Goal: Information Seeking & Learning: Learn about a topic

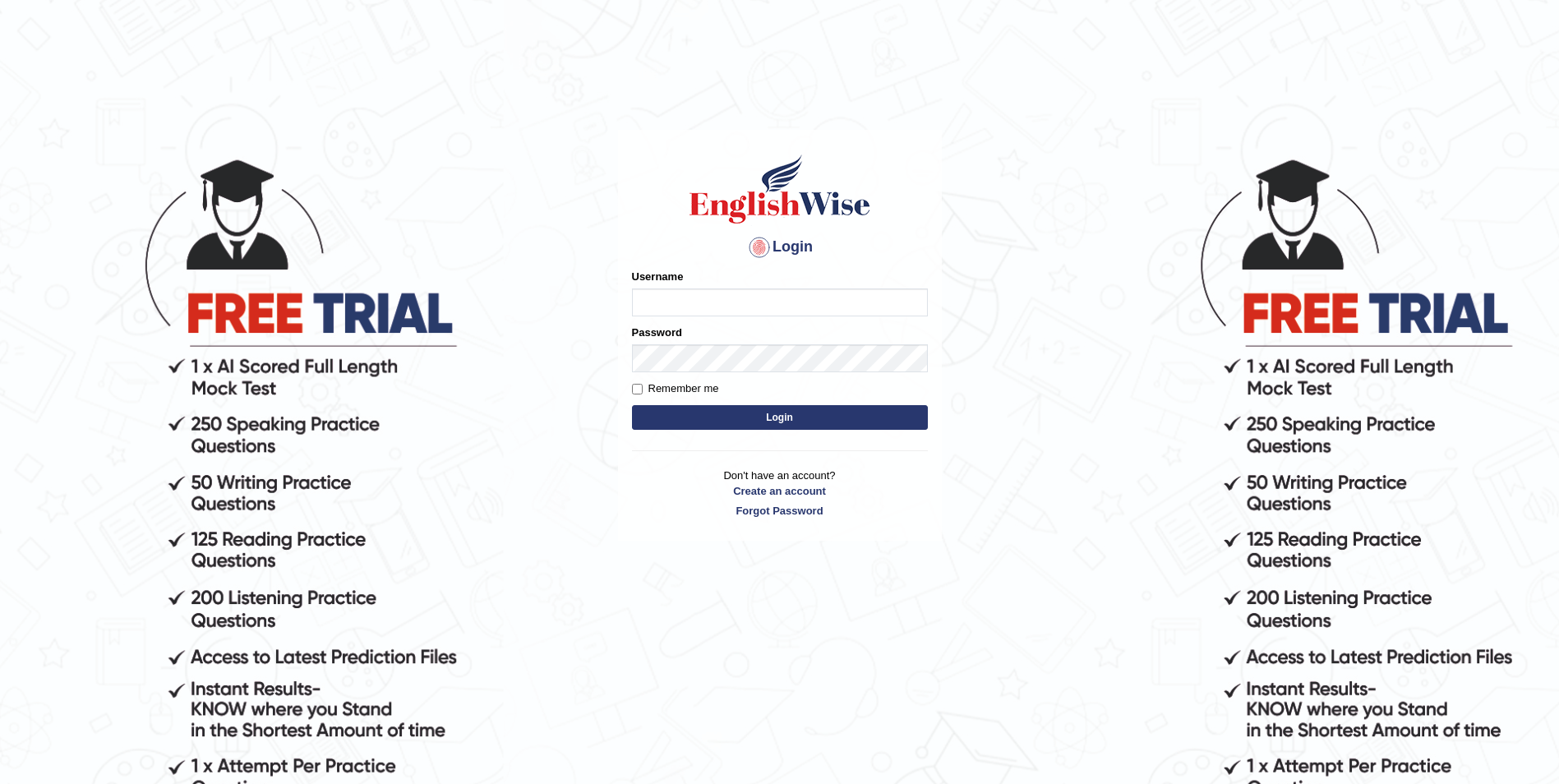
type input "Sadique"
click at [782, 424] on button "Login" at bounding box center [780, 417] width 296 height 24
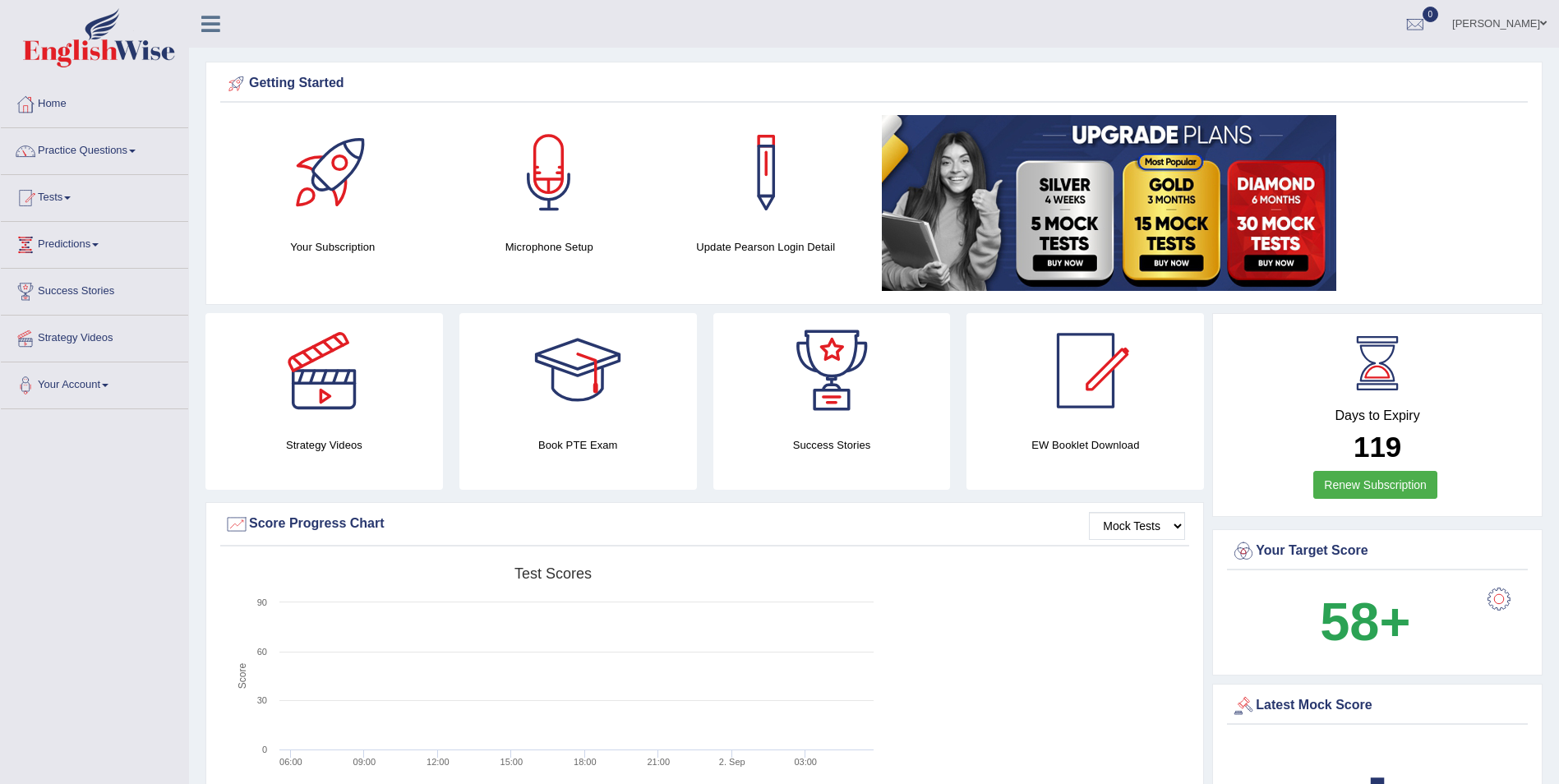
click at [39, 153] on link "Practice Questions" at bounding box center [95, 149] width 188 height 42
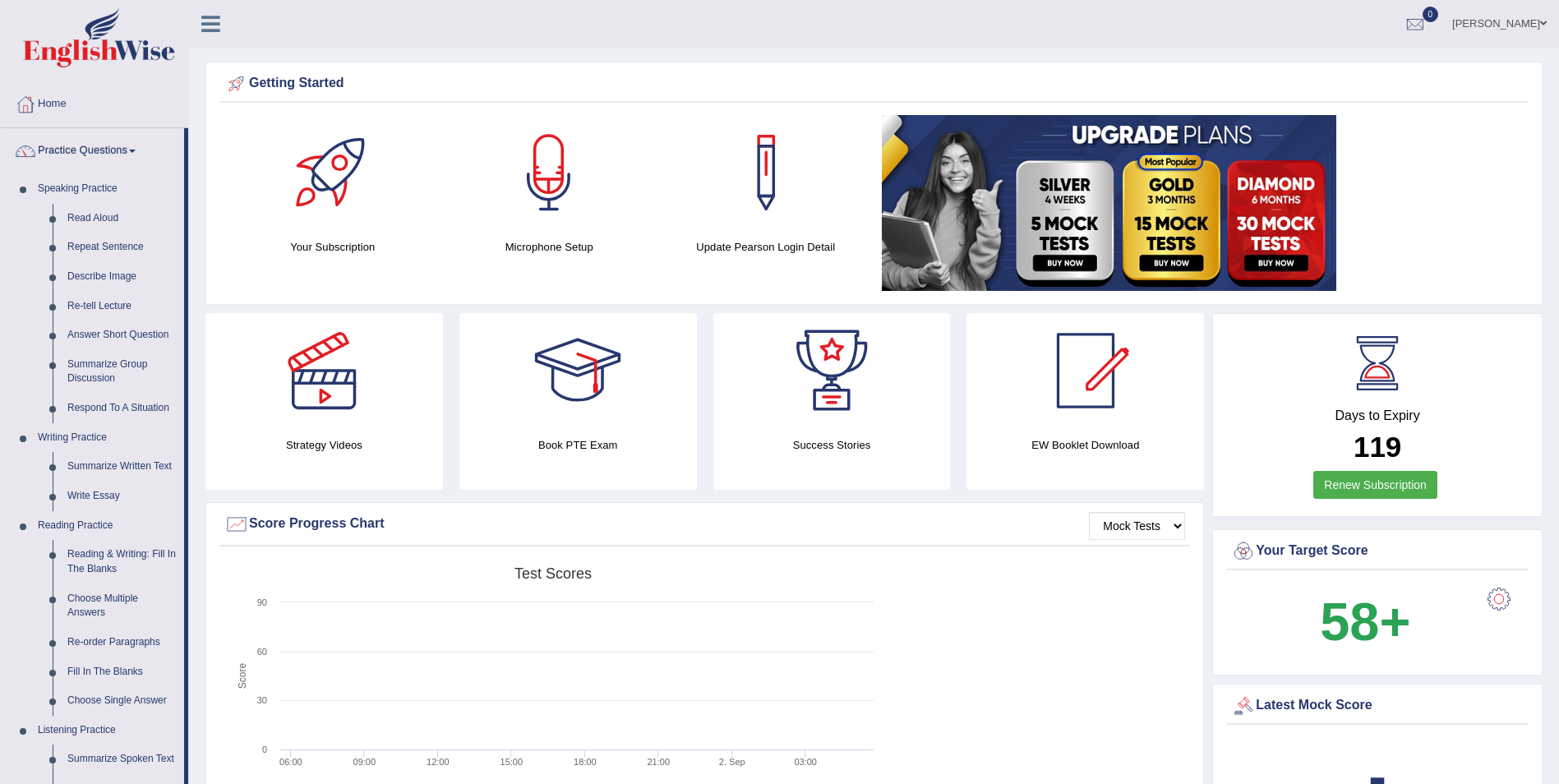
click at [188, 781] on li "Practice Questions Speaking Practice Read Aloud Repeat Sentence Describe Image …" at bounding box center [95, 590] width 188 height 925
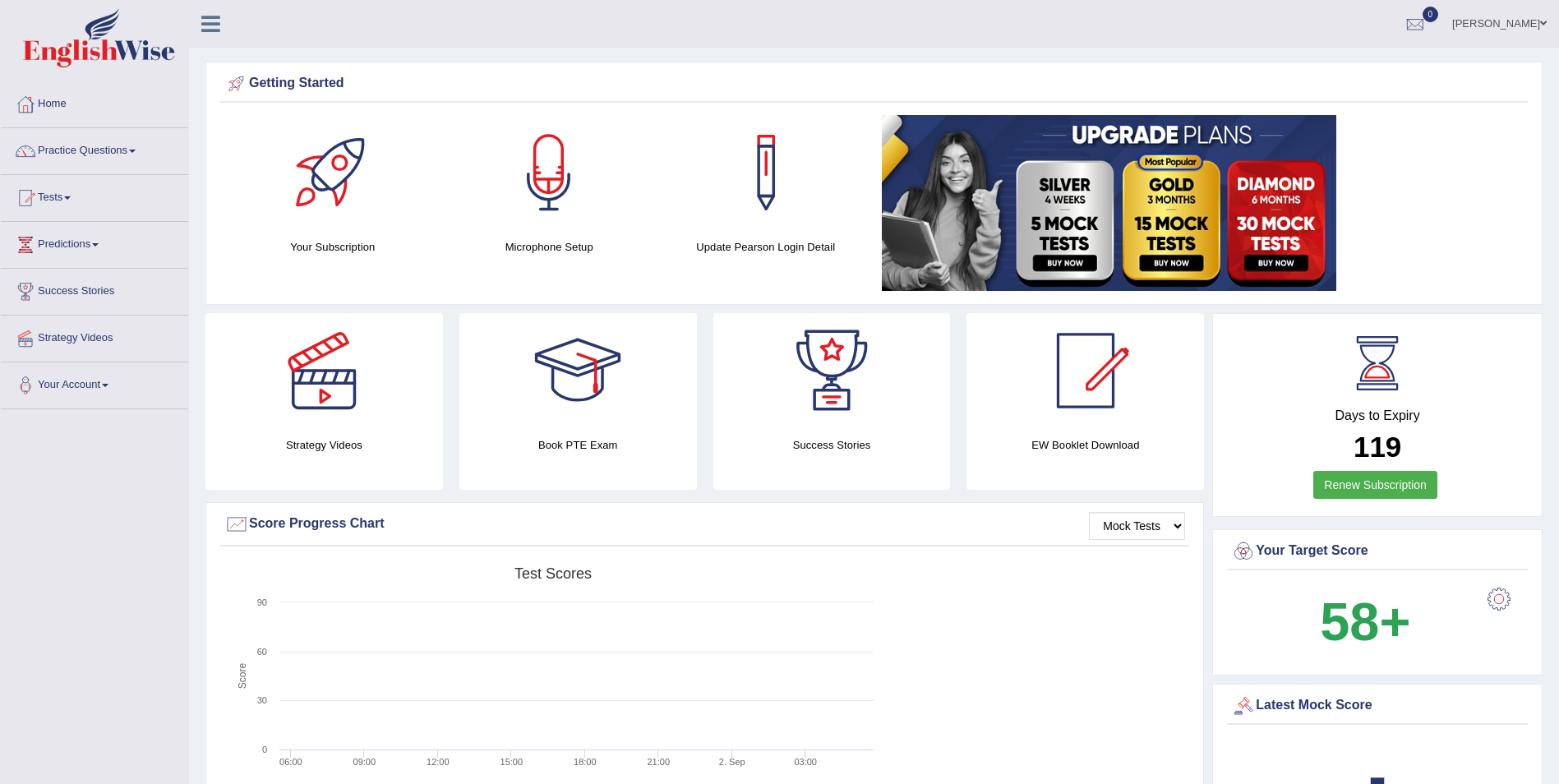
click at [97, 148] on link "Practice Questions" at bounding box center [95, 149] width 188 height 42
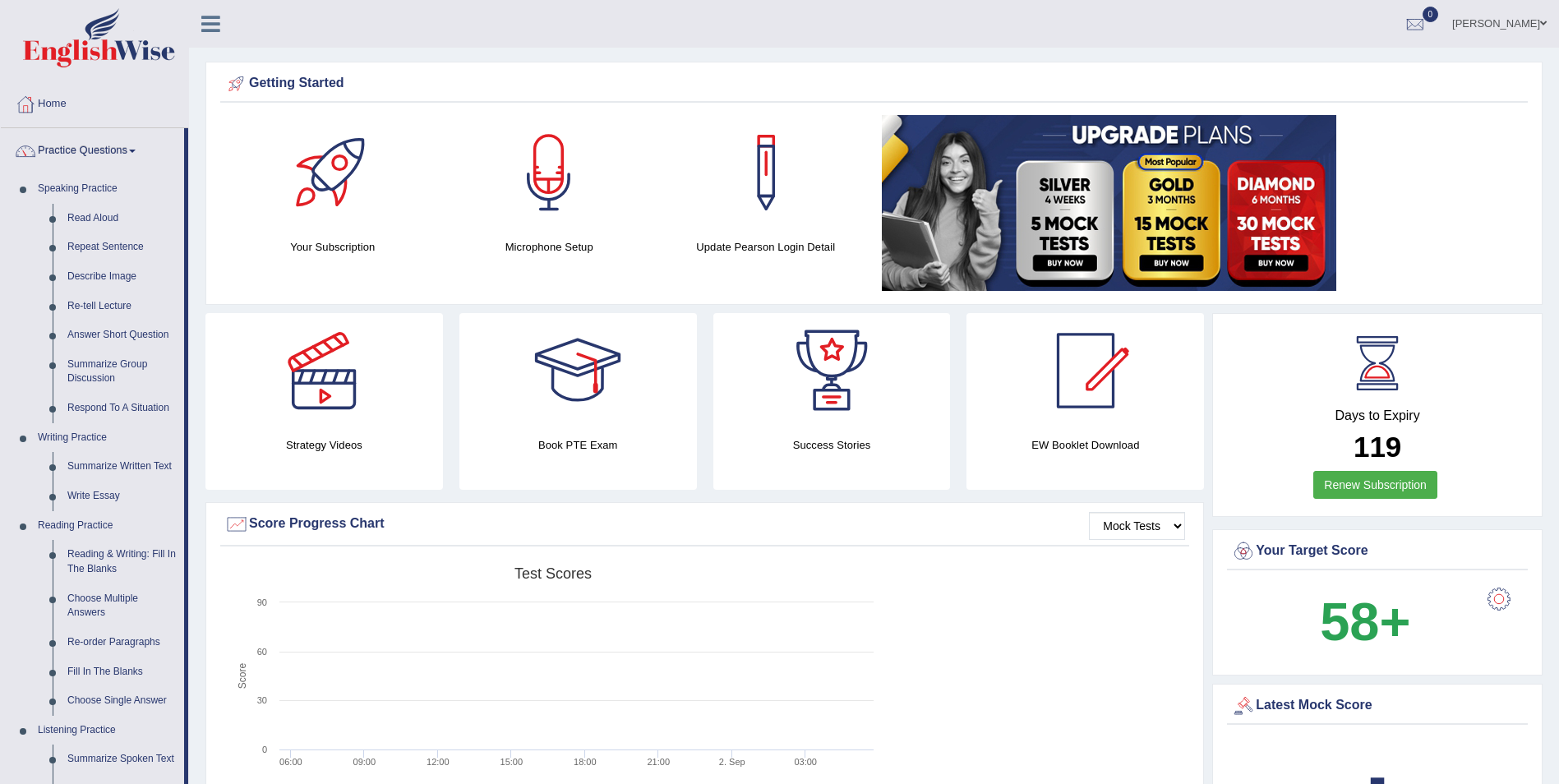
click at [186, 133] on li "Practice Questions Speaking Practice Read Aloud Repeat Sentence Describe Image …" at bounding box center [95, 590] width 188 height 925
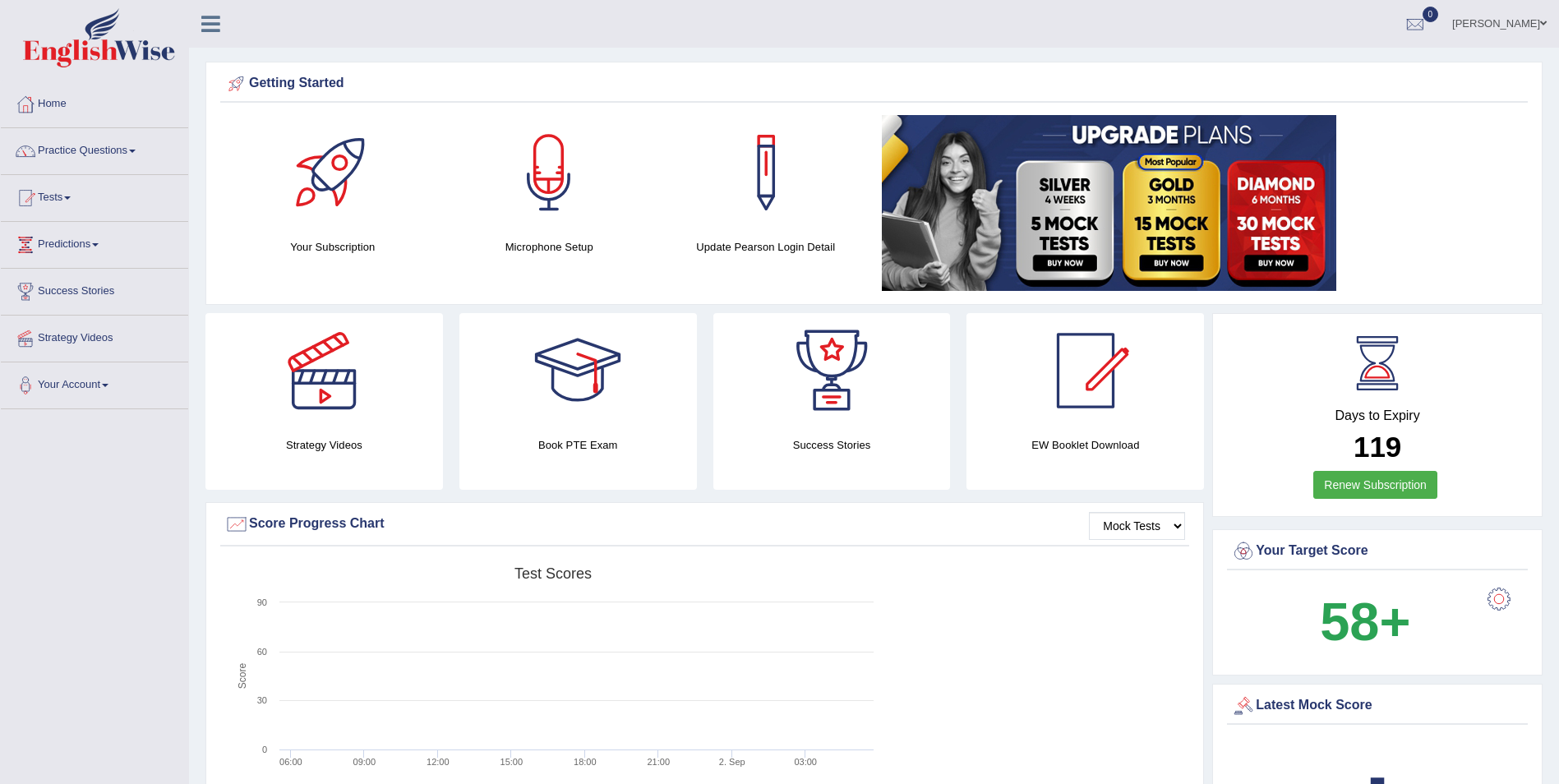
click at [186, 133] on link "Practice Questions" at bounding box center [95, 149] width 188 height 42
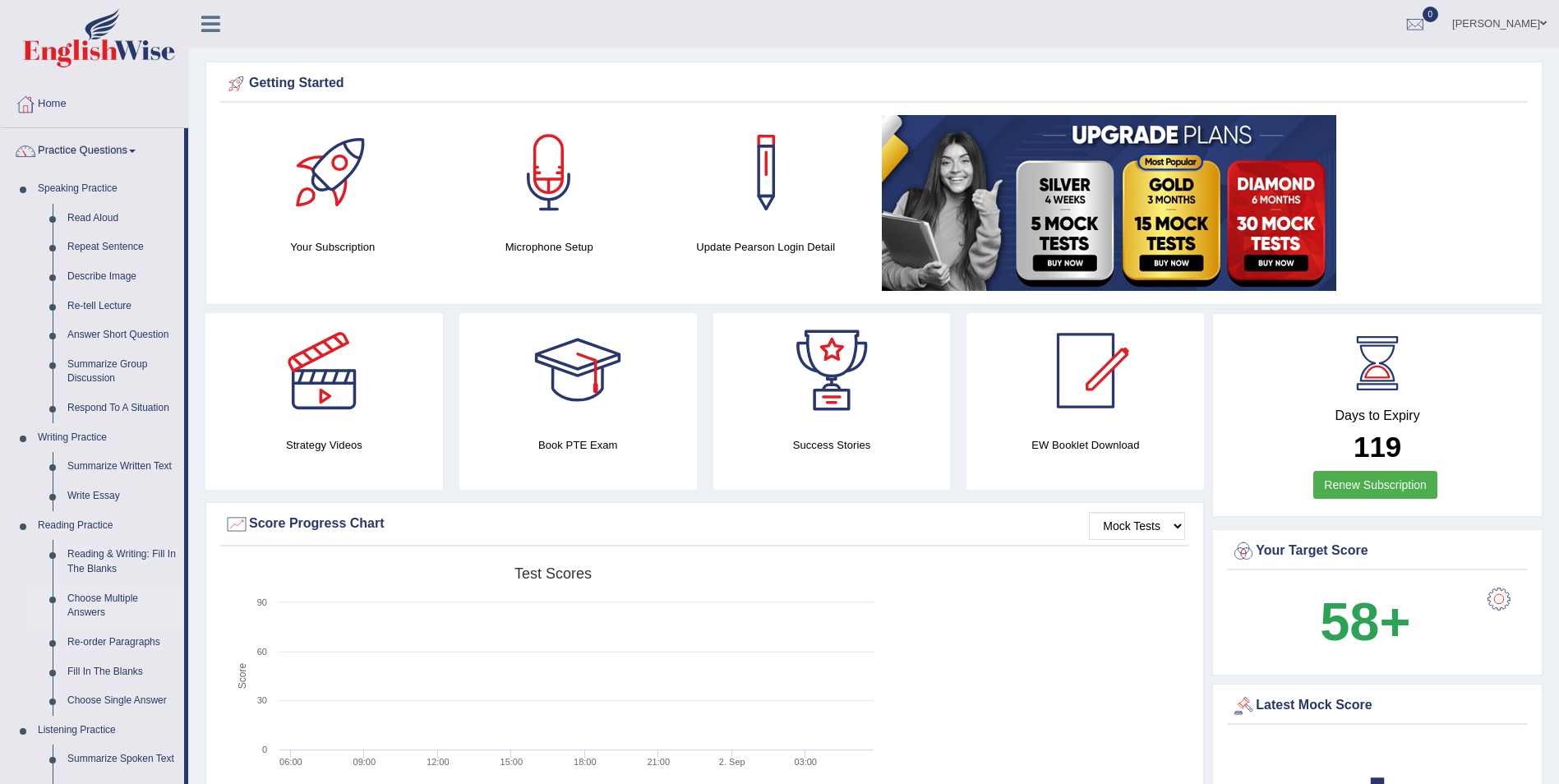
click at [91, 602] on link "Choose Multiple Answers" at bounding box center [122, 606] width 125 height 43
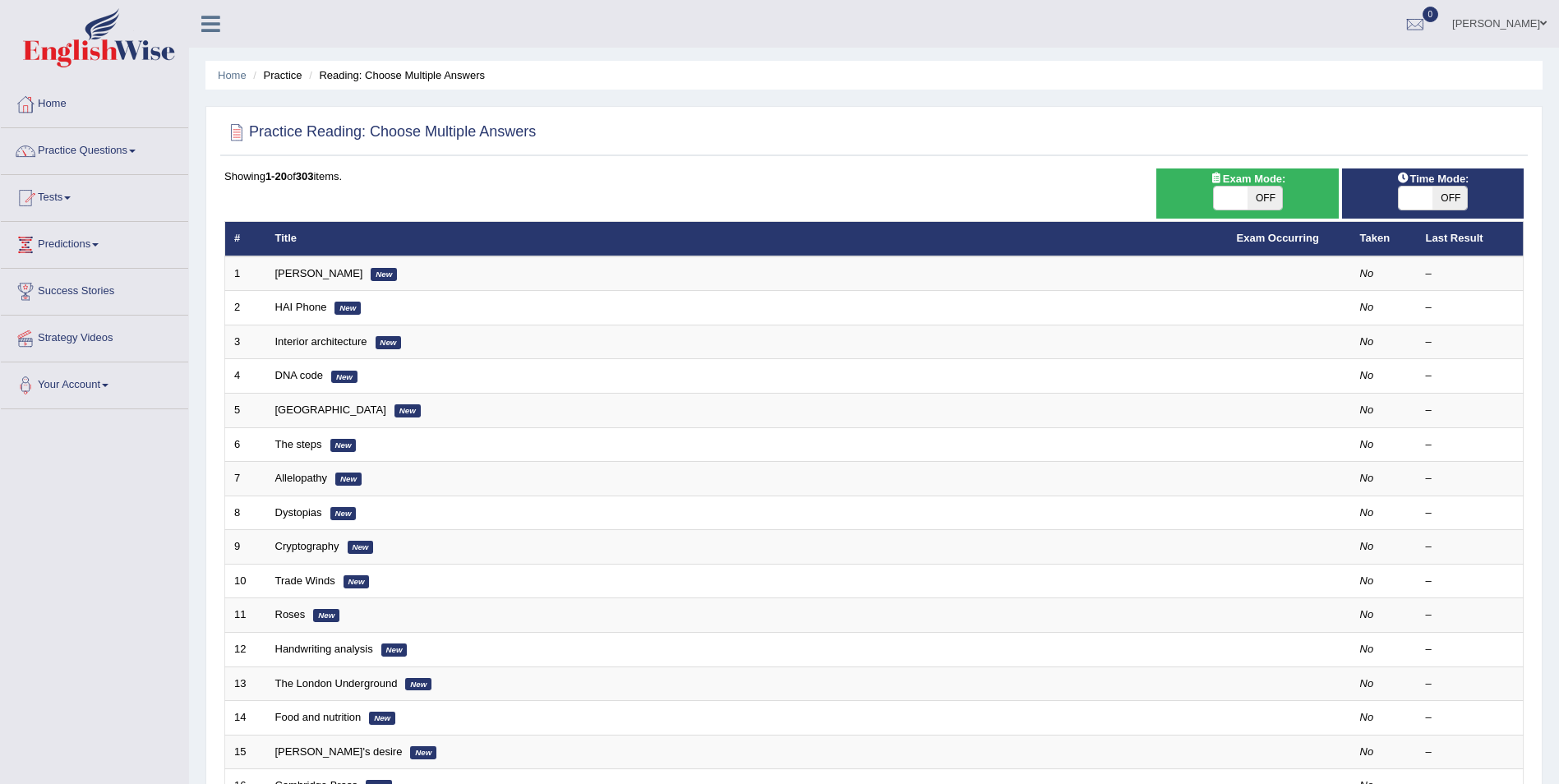
click at [1439, 193] on span "OFF" at bounding box center [1450, 198] width 34 height 23
checkbox input "true"
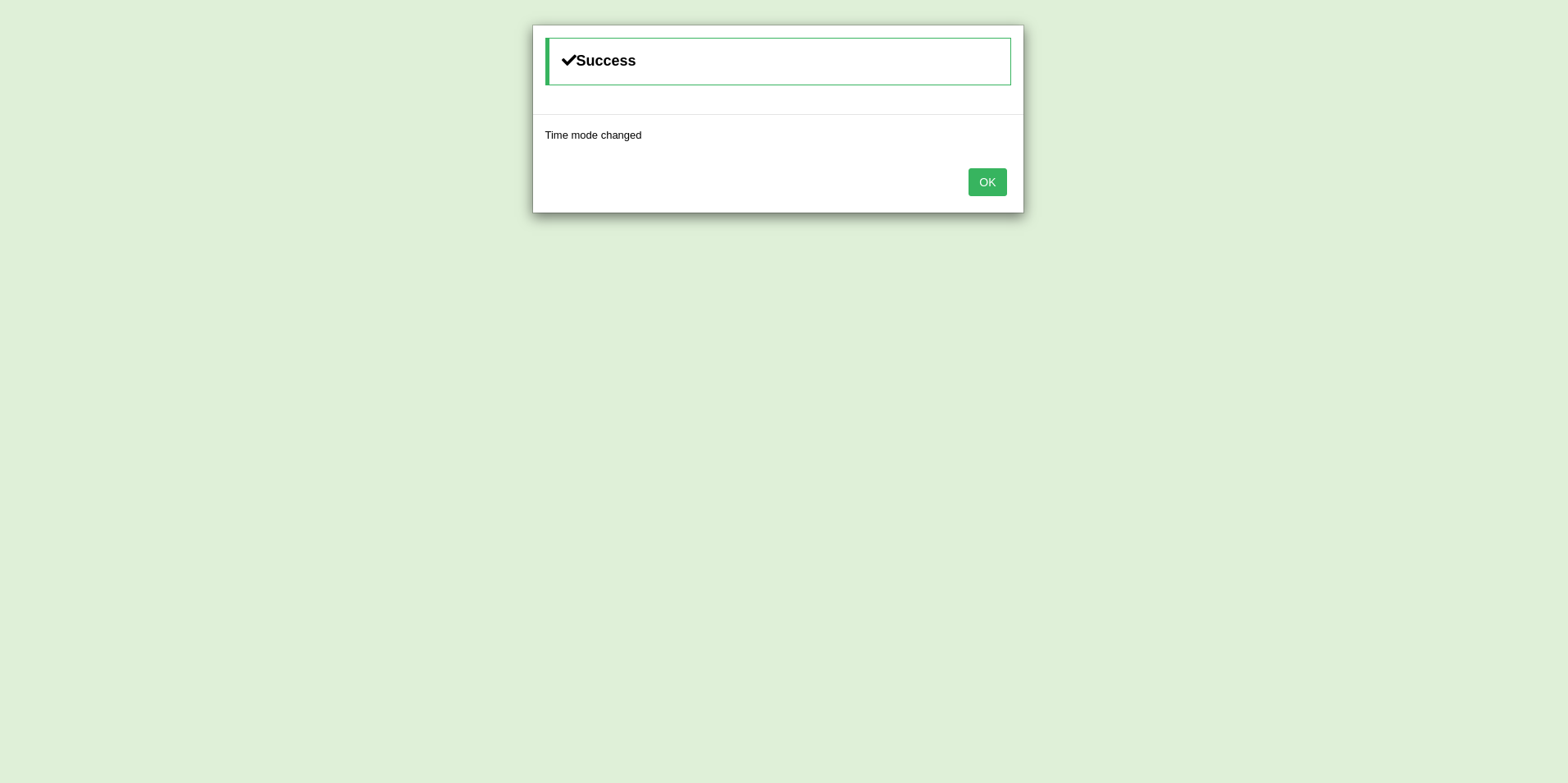
click at [993, 182] on button "OK" at bounding box center [988, 182] width 38 height 28
